Goal: Task Accomplishment & Management: Use online tool/utility

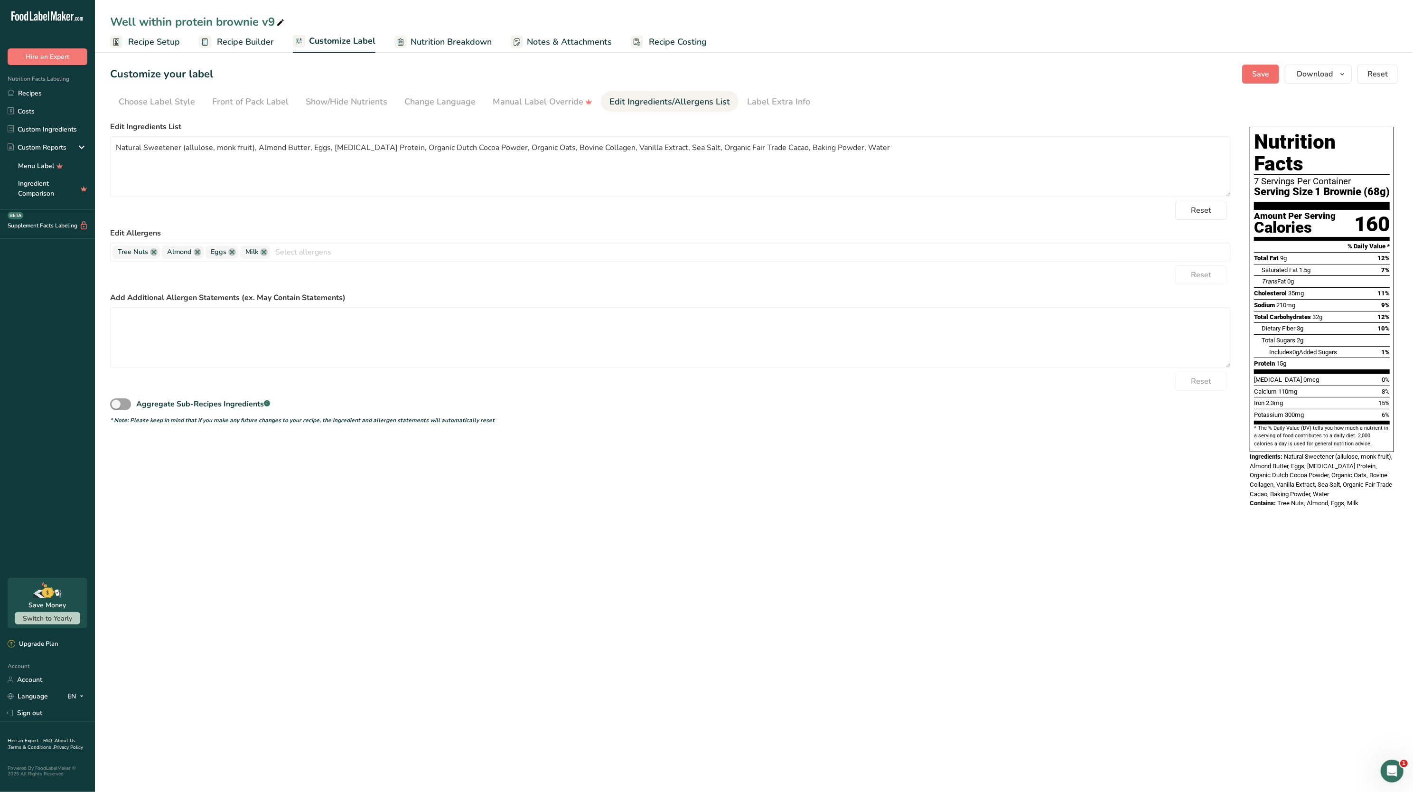
click at [1244, 77] on button "Save" at bounding box center [1260, 74] width 37 height 19
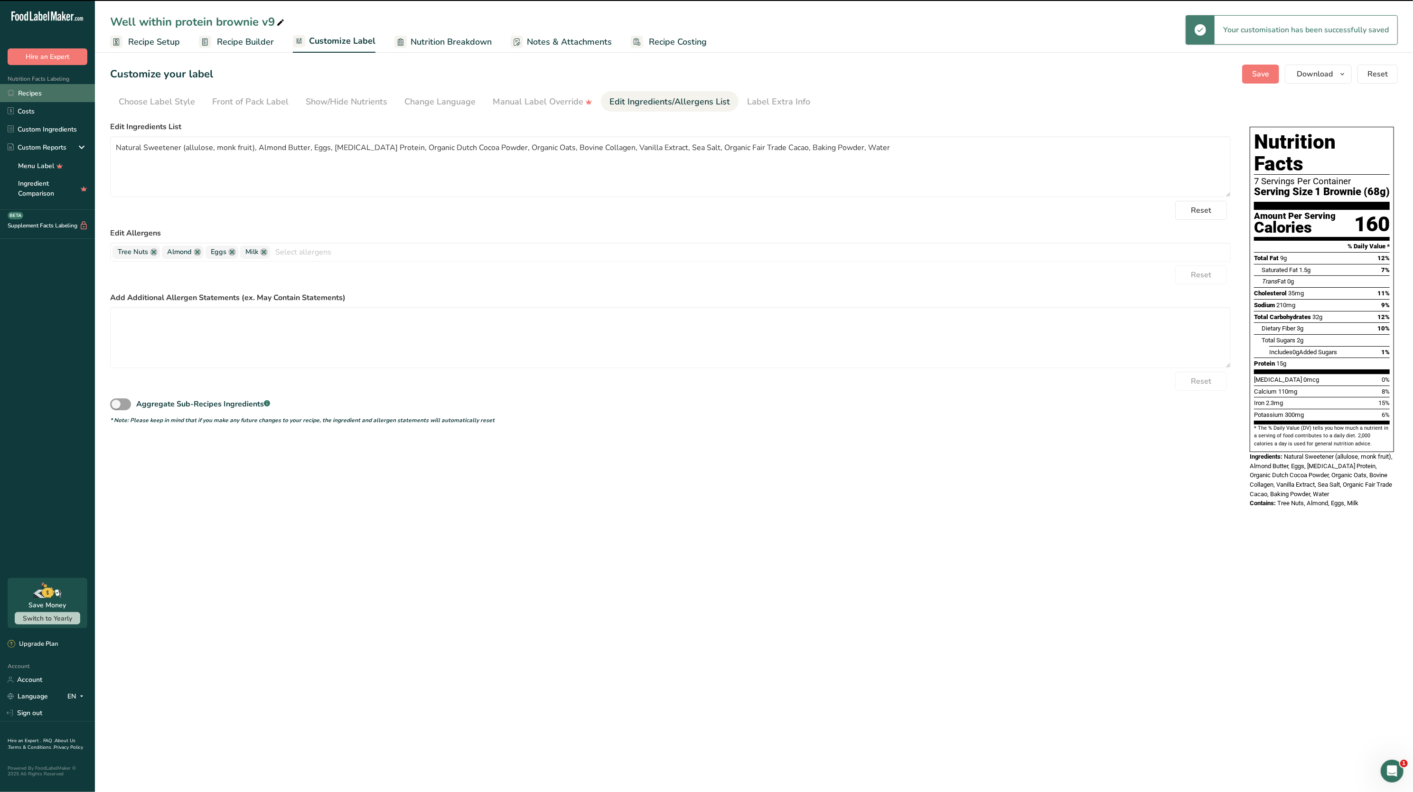
click at [39, 93] on link "Recipes" at bounding box center [47, 93] width 95 height 18
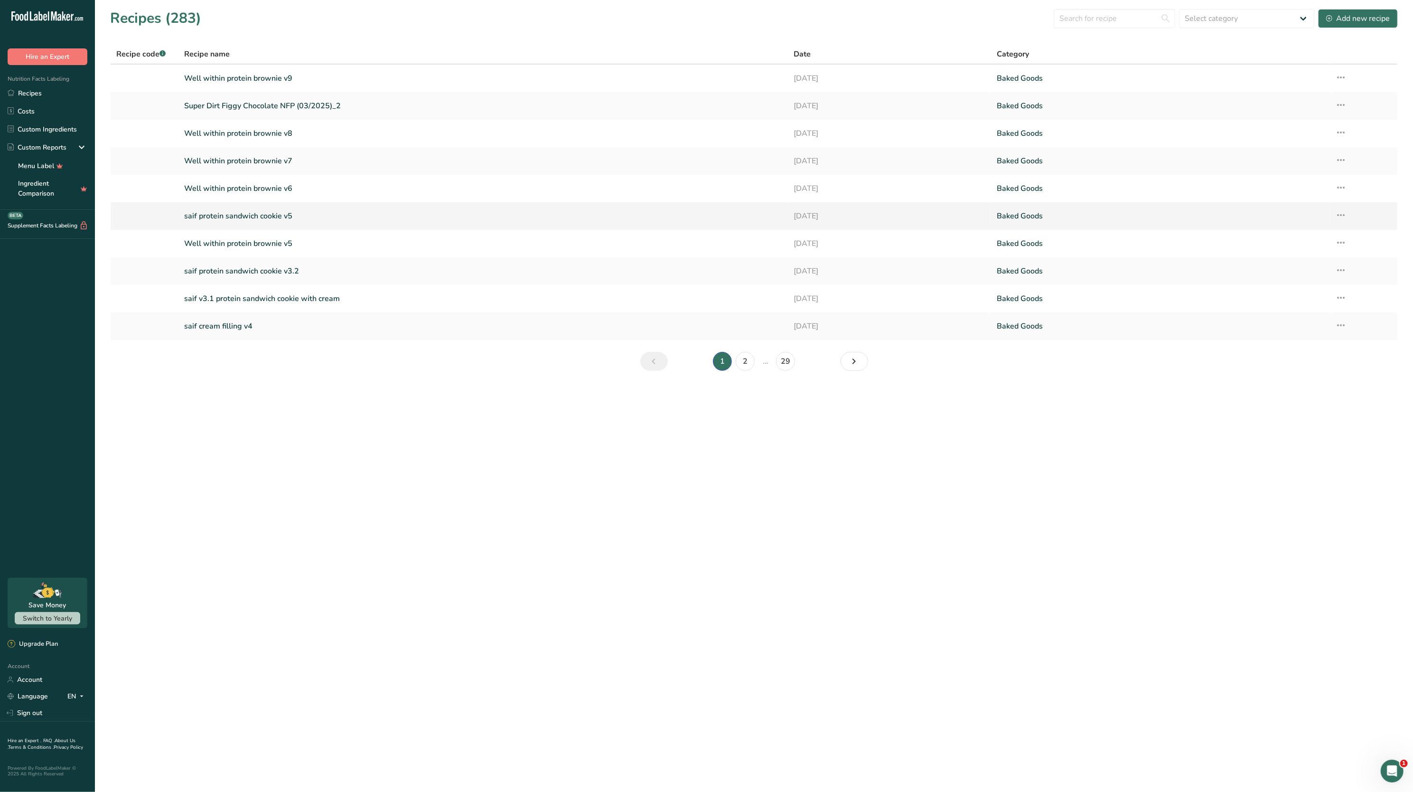
click at [450, 218] on link "saif protein sandwich cookie v5" at bounding box center [483, 216] width 598 height 20
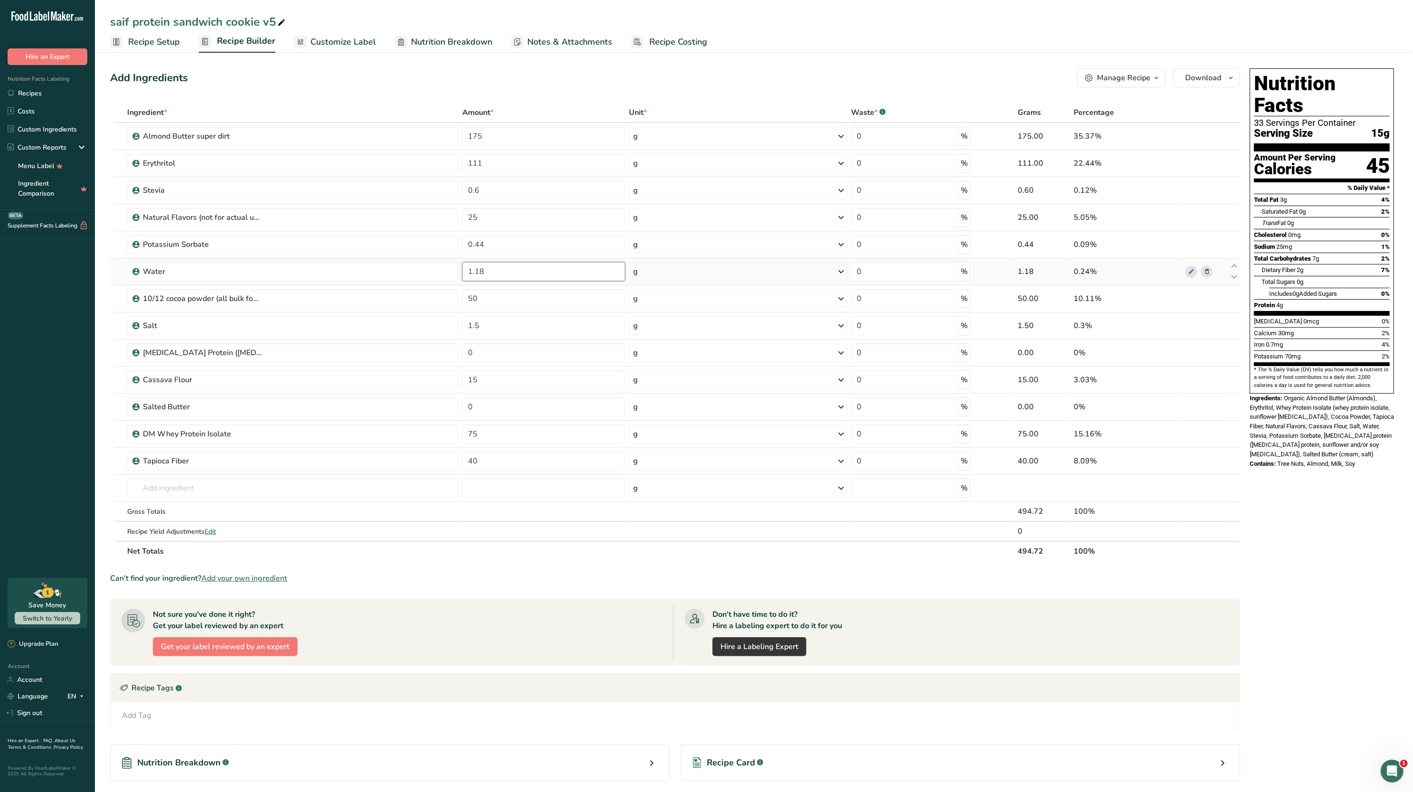
click at [506, 271] on input "1.18" at bounding box center [543, 271] width 163 height 19
type input "1"
click at [1254, 489] on div "Nutrition Facts 33 Servings Per Container Serving Size 15g Amount Per Serving C…" at bounding box center [1322, 464] width 152 height 798
click at [553, 271] on input "35" at bounding box center [543, 271] width 163 height 19
type input "3"
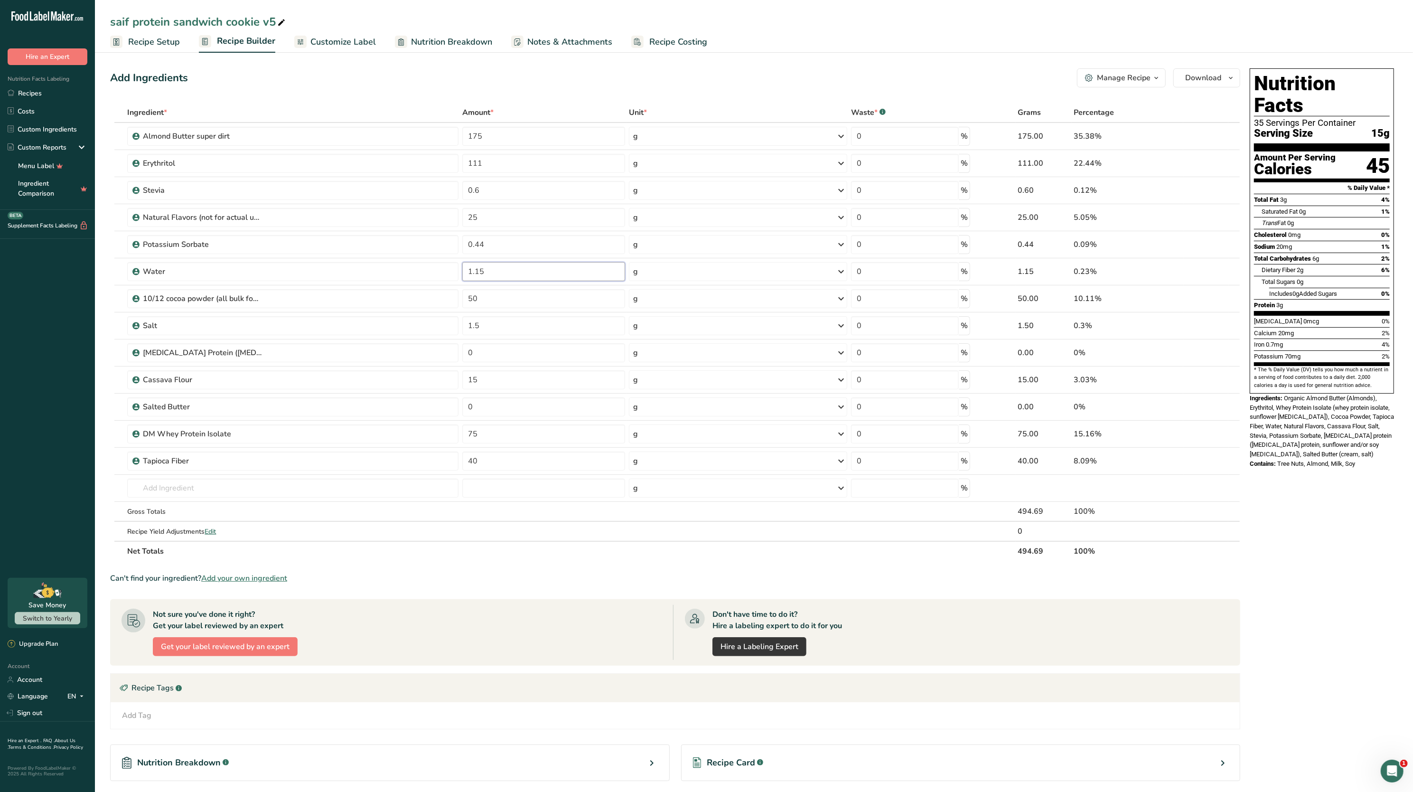
type input "1.15"
click at [1252, 394] on span "Ingredients:" at bounding box center [1266, 397] width 33 height 7
